Goal: Transaction & Acquisition: Book appointment/travel/reservation

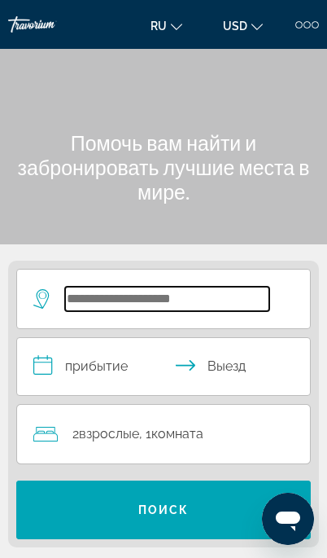
click at [75, 301] on input "Search widget" at bounding box center [167, 299] width 204 height 24
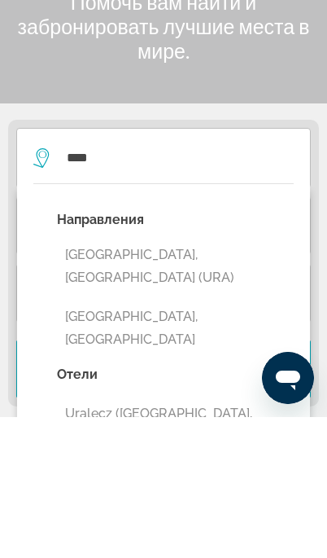
click at [130, 380] on button "[GEOGRAPHIC_DATA], [GEOGRAPHIC_DATA] (URA)" at bounding box center [175, 407] width 237 height 54
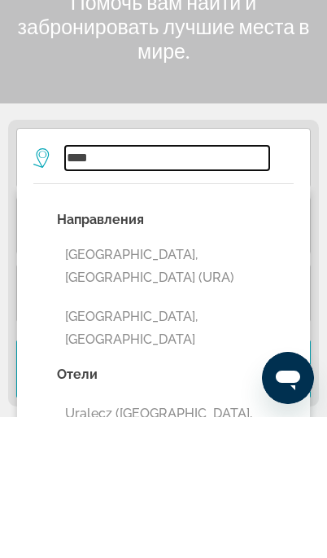
type input "**********"
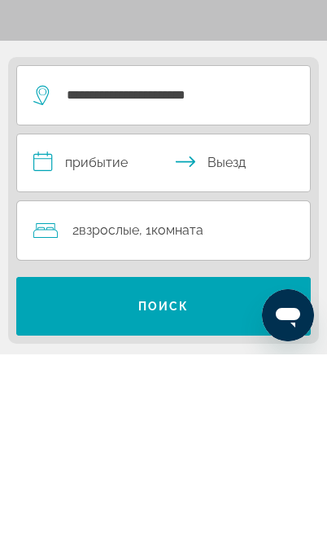
click at [43, 338] on input "**********" at bounding box center [167, 369] width 300 height 62
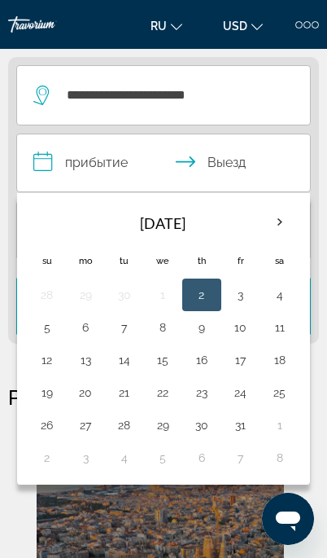
click at [281, 223] on th "Next month" at bounding box center [280, 222] width 36 height 36
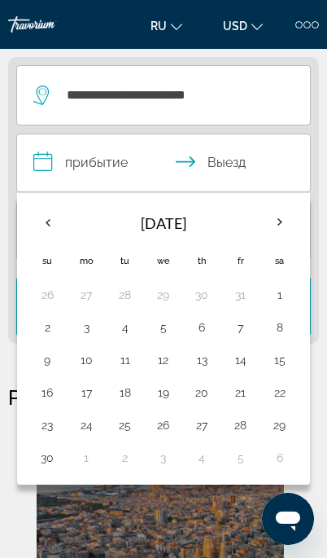
click at [237, 350] on button "14" at bounding box center [241, 360] width 20 height 23
click at [282, 358] on button "15" at bounding box center [280, 360] width 22 height 23
type input "**********"
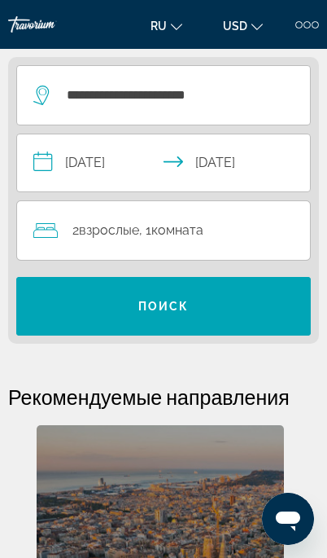
click at [40, 225] on icon "Travelers: 2 adults, 0 children" at bounding box center [45, 231] width 24 height 20
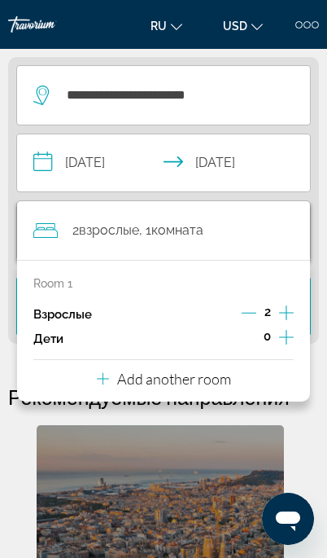
click at [109, 374] on div "Add another room" at bounding box center [164, 379] width 134 height 20
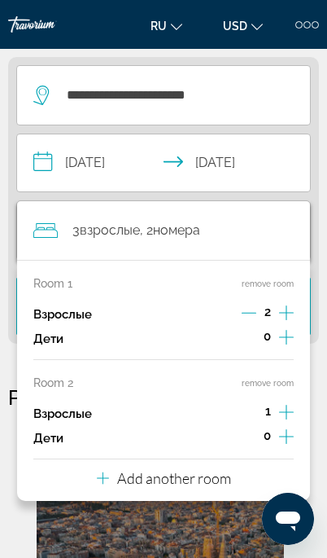
click at [286, 406] on icon "Increment adults" at bounding box center [286, 412] width 15 height 20
click at [291, 410] on icon "Increment adults" at bounding box center [286, 412] width 15 height 20
click at [37, 94] on icon "Search widget" at bounding box center [40, 96] width 15 height 20
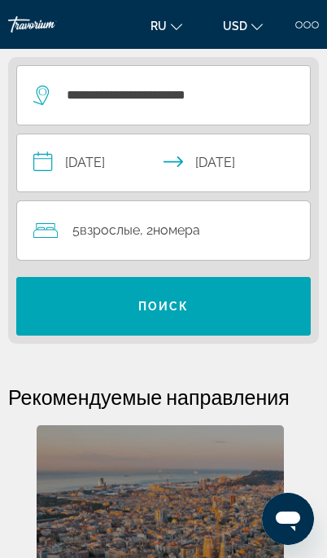
click at [142, 305] on span "Поиск" at bounding box center [163, 306] width 51 height 13
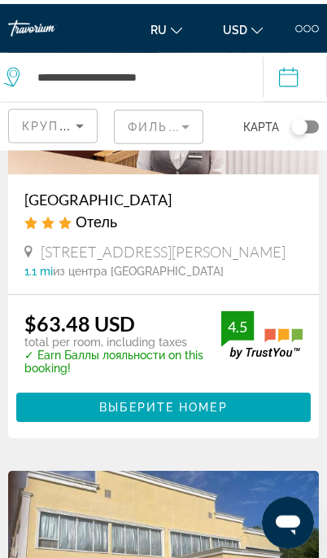
scroll to position [121, 0]
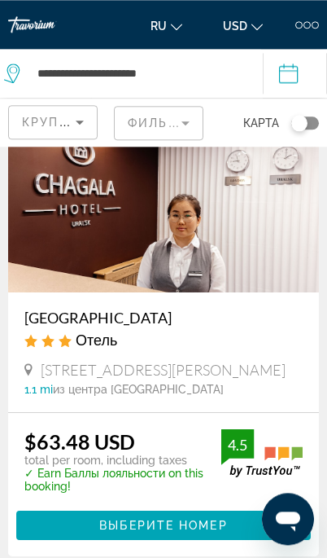
click at [89, 208] on img "Main content" at bounding box center [163, 211] width 311 height 163
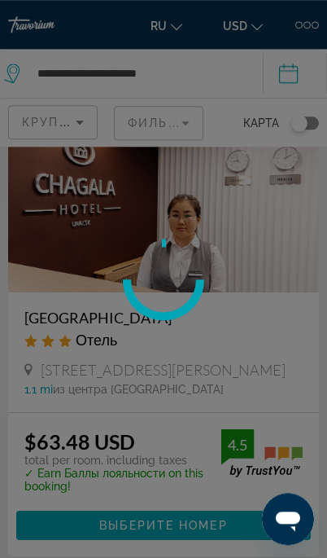
scroll to position [86, 0]
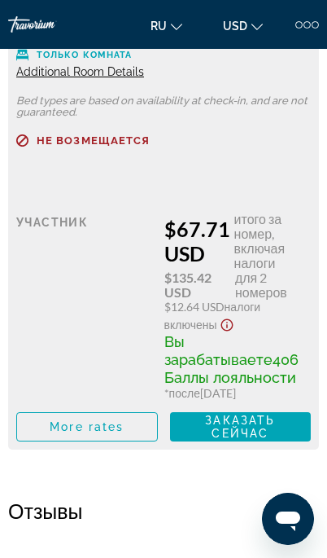
scroll to position [3240, 0]
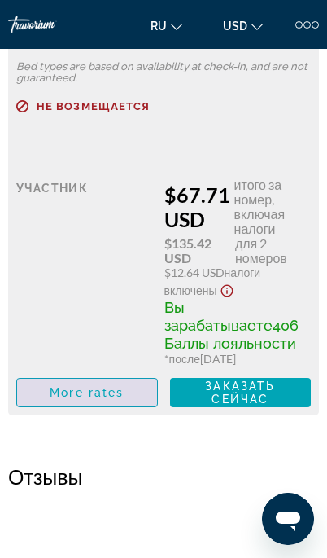
click at [66, 399] on span "More rates" at bounding box center [87, 392] width 74 height 13
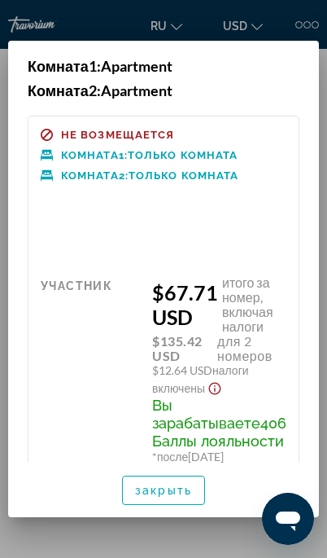
click at [151, 489] on span "закрыть" at bounding box center [163, 490] width 57 height 13
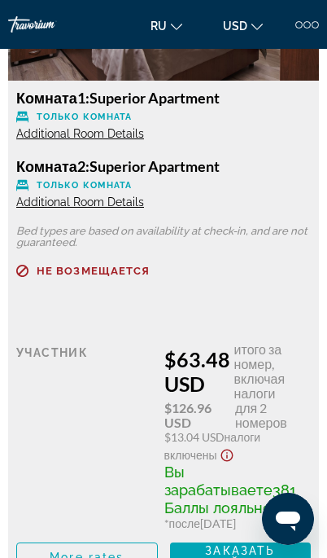
scroll to position [2354, 0]
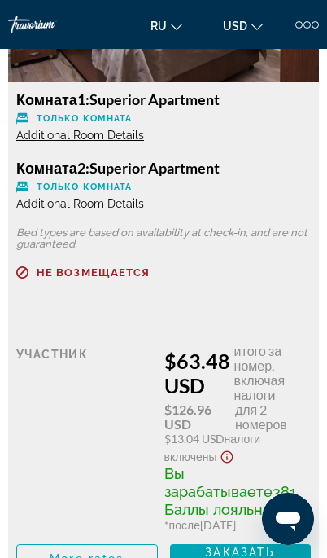
click at [74, 555] on span "More rates" at bounding box center [87, 558] width 74 height 13
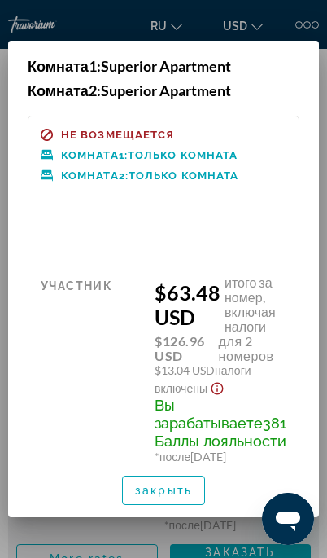
click at [152, 493] on span "закрыть" at bounding box center [163, 490] width 57 height 13
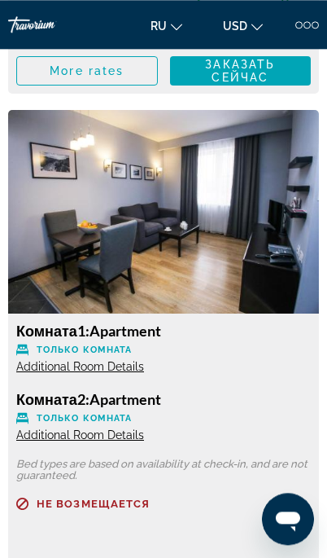
scroll to position [2802, 0]
